Goal: Entertainment & Leisure: Consume media (video, audio)

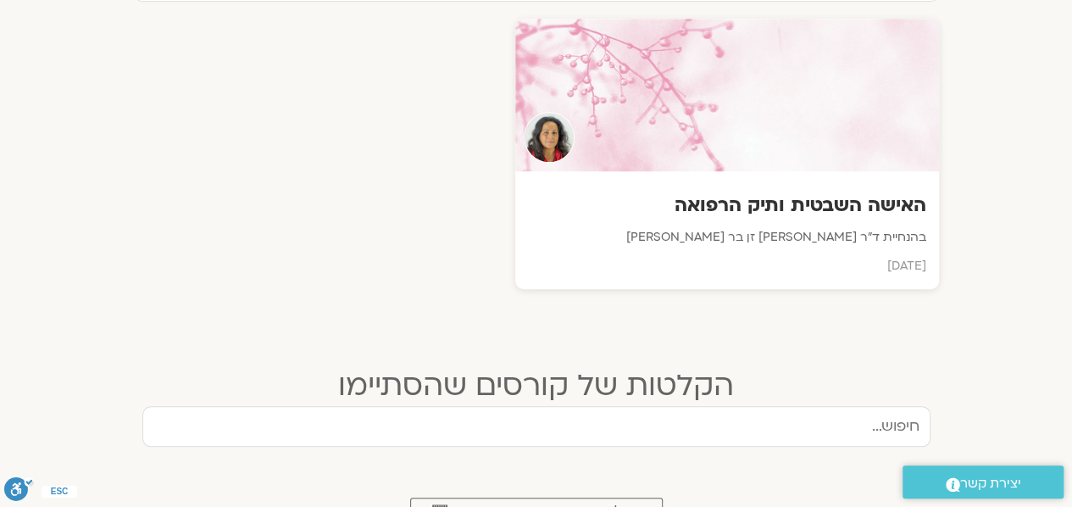
scroll to position [649, 0]
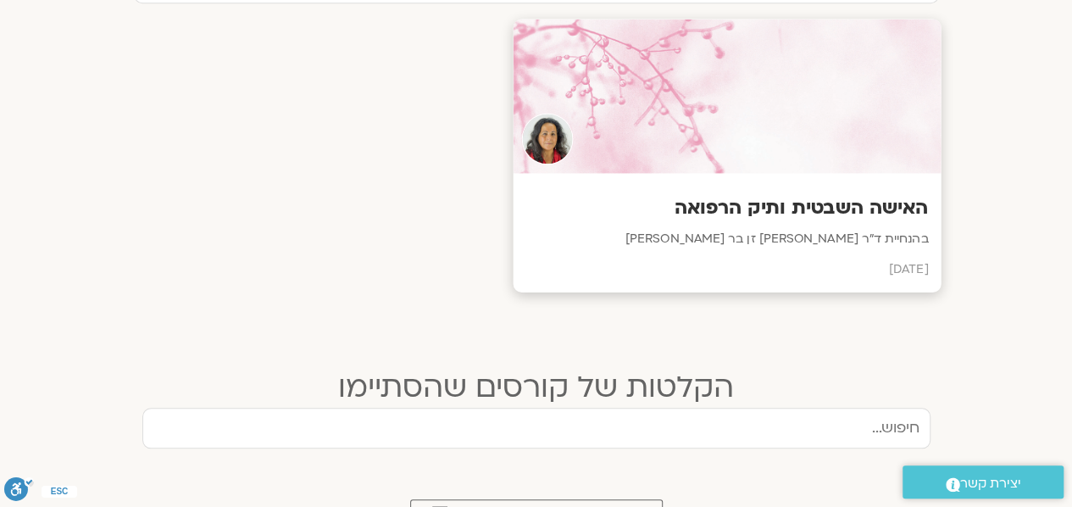
click at [756, 103] on div at bounding box center [727, 96] width 428 height 154
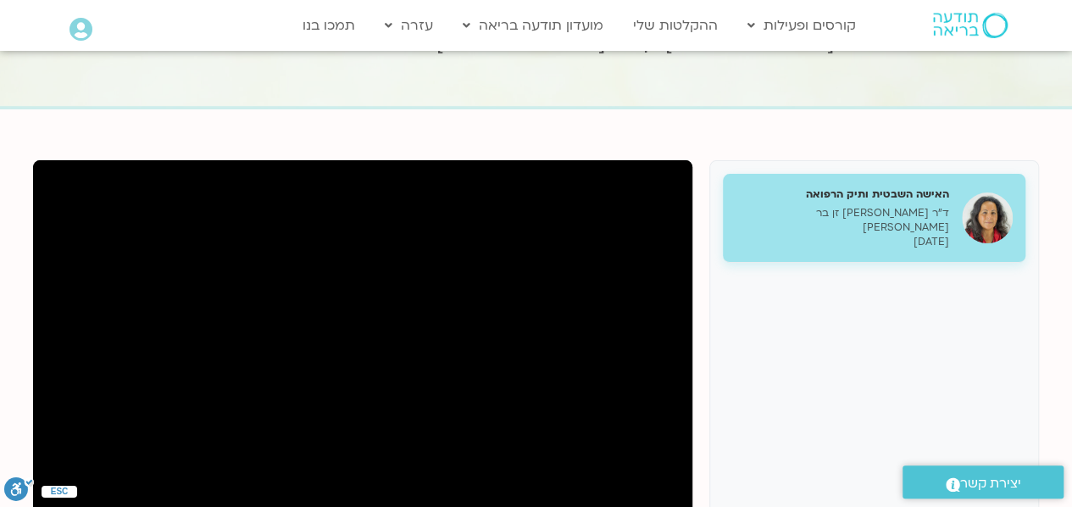
scroll to position [164, 0]
